Goal: Find specific page/section: Find specific page/section

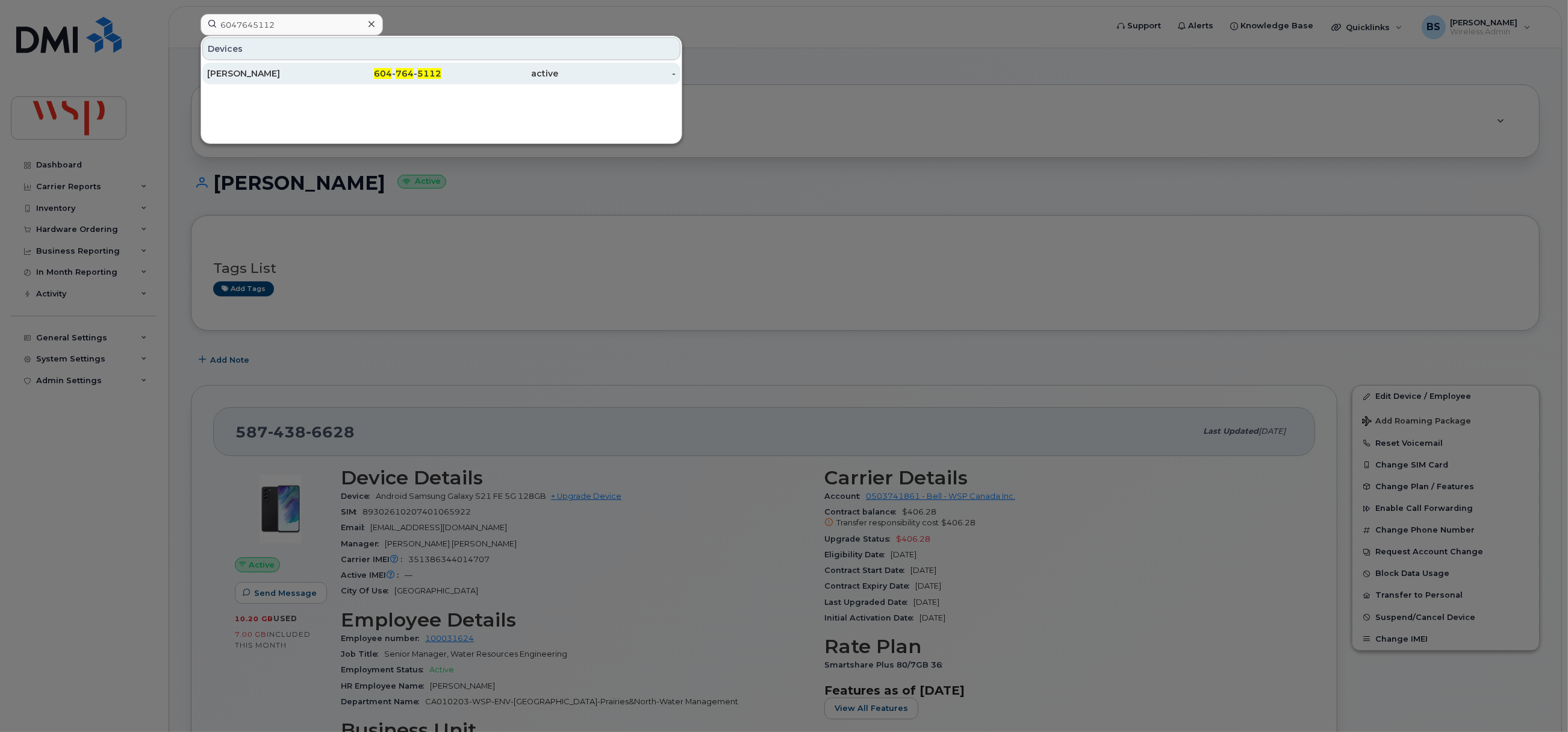
type input "6047645112"
click at [229, 70] on div "[PERSON_NAME]" at bounding box center [266, 73] width 118 height 12
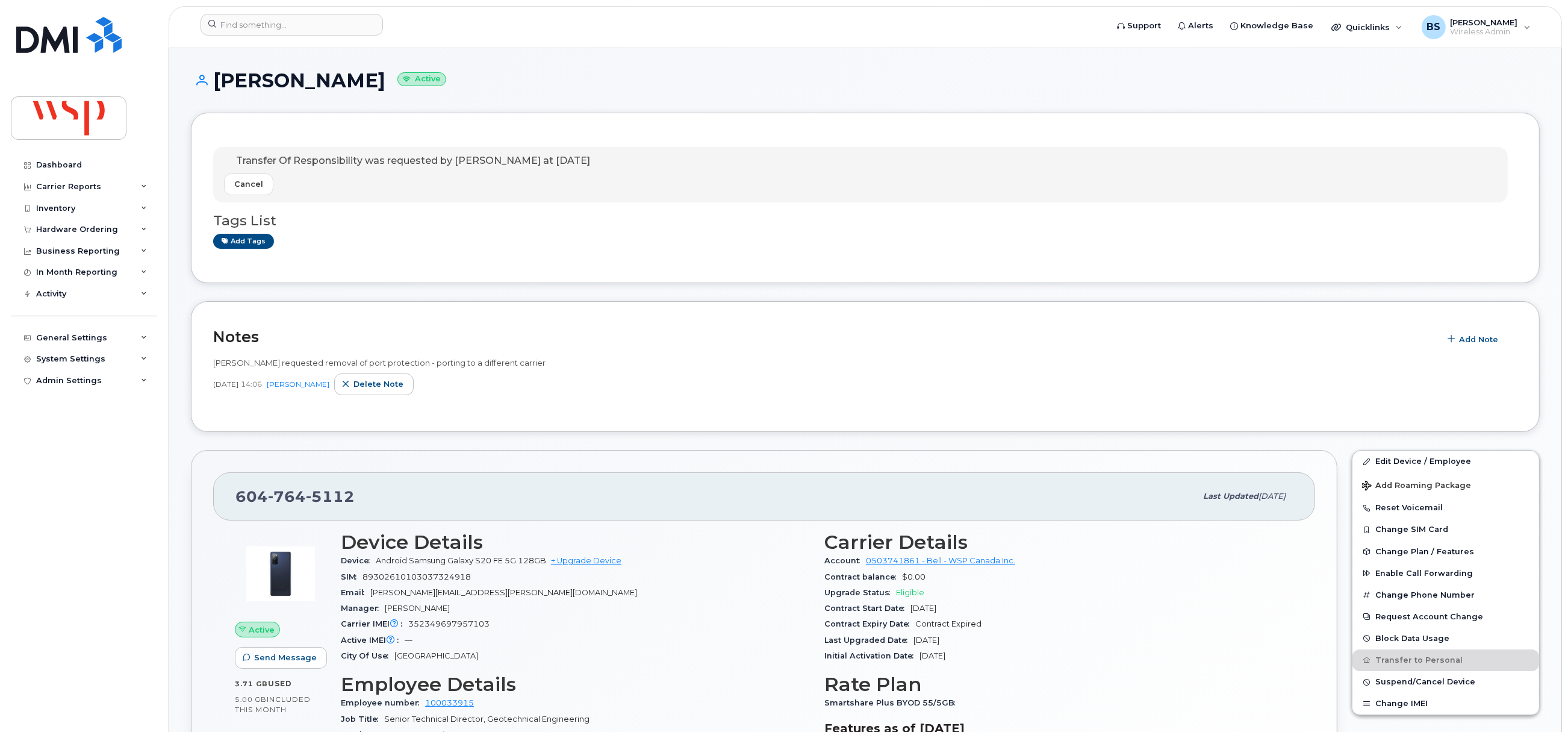
click at [316, 78] on h1 "[PERSON_NAME] Active" at bounding box center [865, 80] width 1349 height 21
copy h1 "[PERSON_NAME]"
drag, startPoint x: 1021, startPoint y: 561, endPoint x: 858, endPoint y: 560, distance: 163.0
click at [858, 560] on div "Account 0503741861 - Bell - WSP Canada Inc." at bounding box center [1058, 561] width 469 height 16
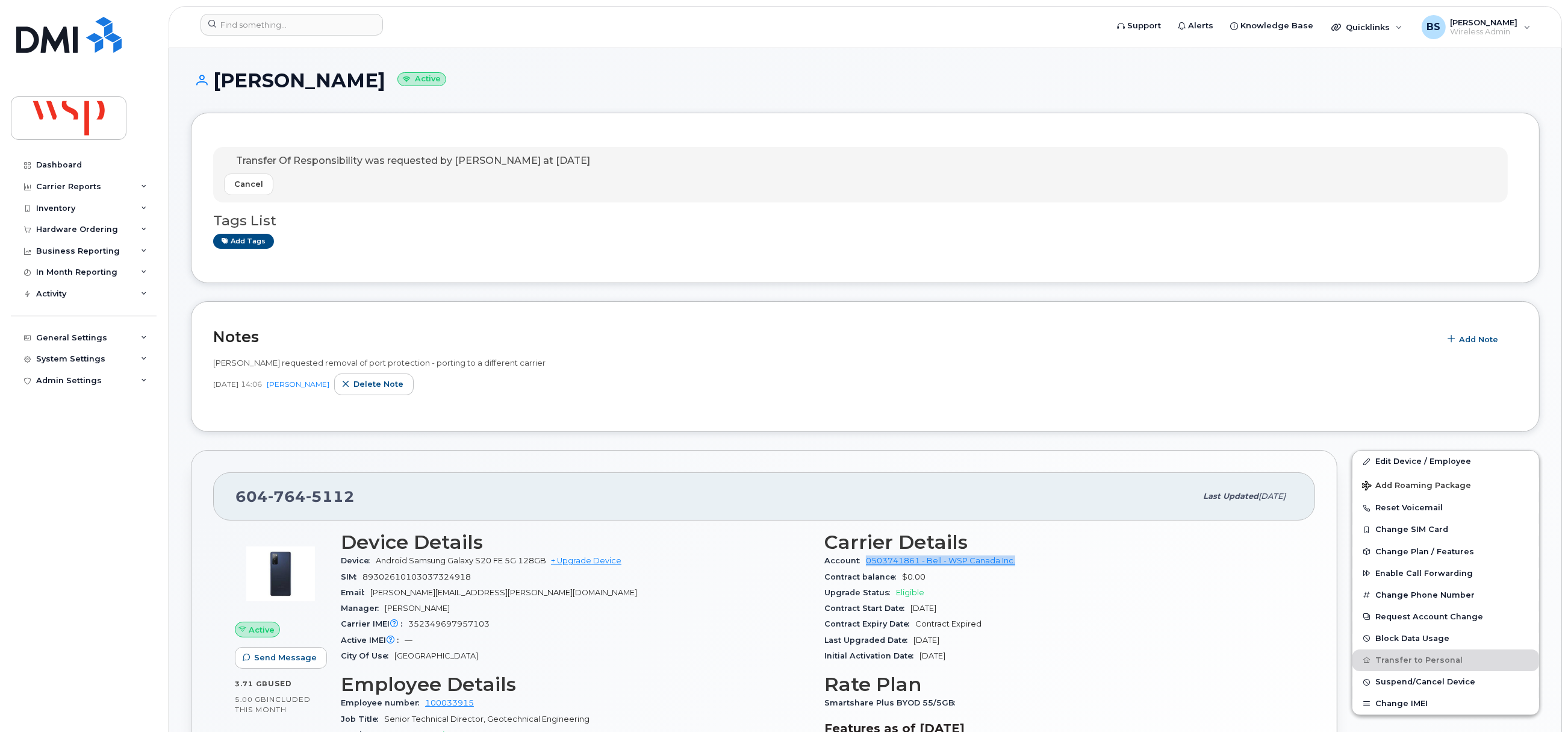
copy div "0503741861 - Bell - WSP Canada Inc."
